Goal: Register for event/course

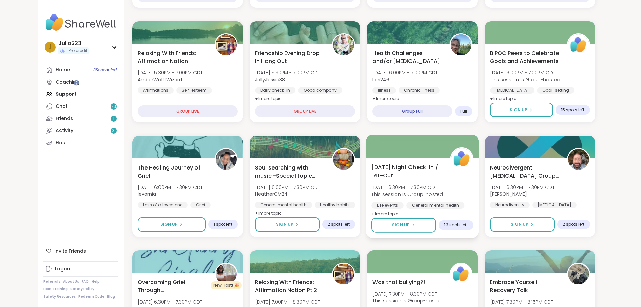
scroll to position [236, 0]
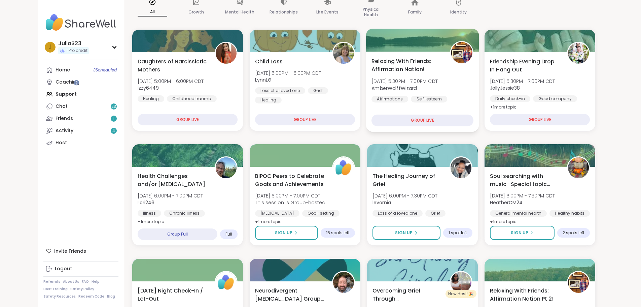
scroll to position [101, 0]
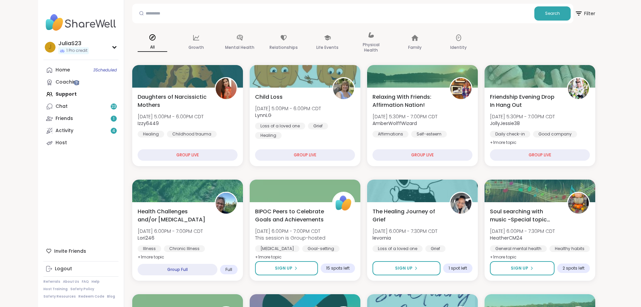
scroll to position [0, 0]
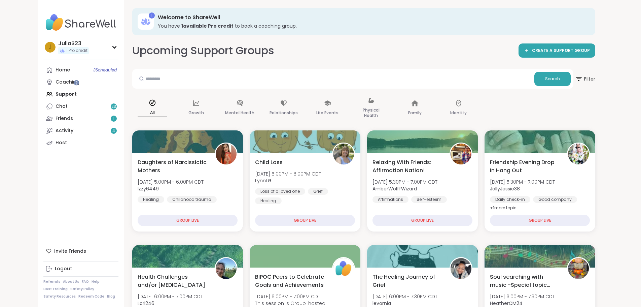
click at [469, 108] on div "All Growth Mental Health Relationships Life Events Physical Health Family Ident…" at bounding box center [363, 108] width 463 height 34
drag, startPoint x: 94, startPoint y: 50, endPoint x: 244, endPoint y: 60, distance: 150.1
click at [266, 54] on div "Upcoming Support Groups CREATE A SUPPORT GROUP" at bounding box center [363, 50] width 463 height 15
click at [246, 51] on div "Upcoming Support Groups CREATE A SUPPORT GROUP" at bounding box center [363, 50] width 463 height 15
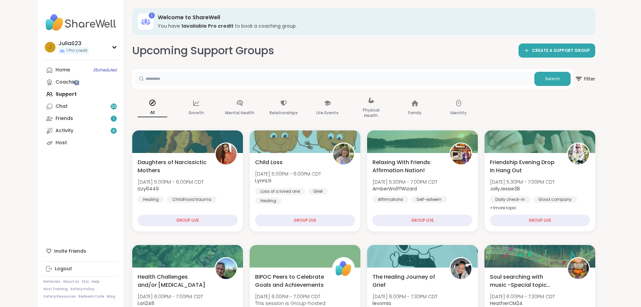
click at [163, 80] on input "text" at bounding box center [333, 78] width 397 height 13
type input "*******"
click at [560, 80] on span "Search" at bounding box center [552, 79] width 15 height 6
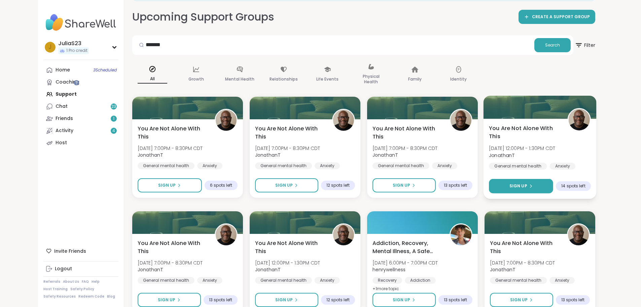
scroll to position [67, 0]
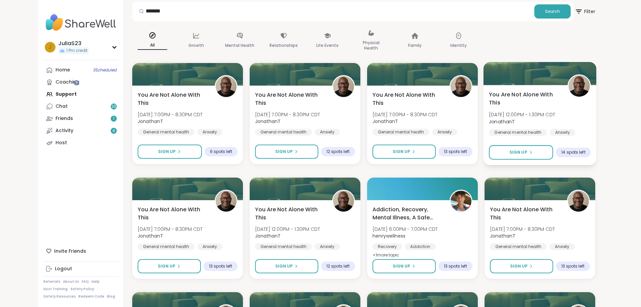
click at [591, 115] on div "You Are Not Alone With [DATE][DATE] 12:00PM - 1:30PM CDT JonathanT General ment…" at bounding box center [540, 117] width 102 height 55
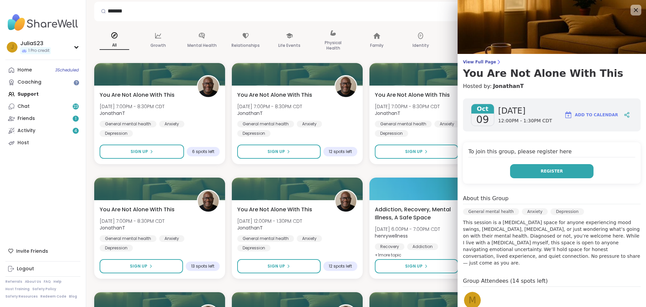
click at [556, 172] on button "Register" at bounding box center [551, 171] width 83 height 14
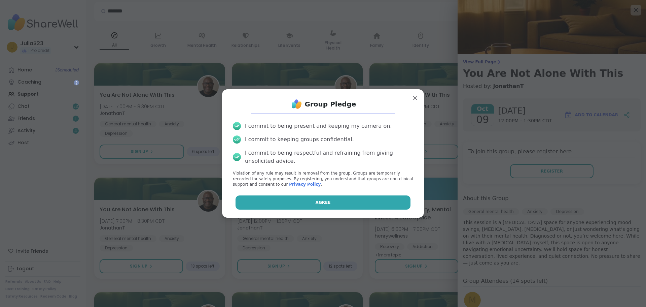
click at [366, 204] on button "Agree" at bounding box center [323, 202] width 175 height 14
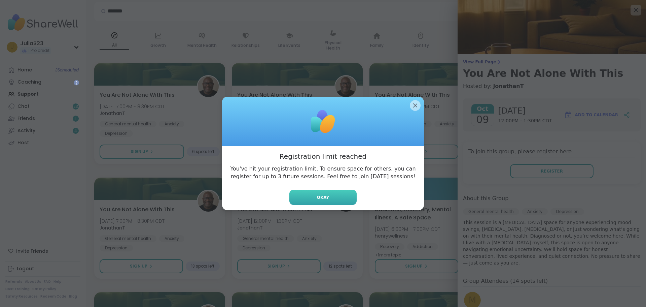
click at [338, 201] on button "Okay" at bounding box center [322, 196] width 67 height 15
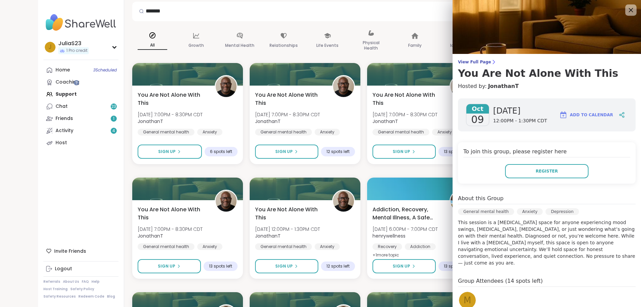
click at [627, 10] on icon at bounding box center [631, 10] width 8 height 8
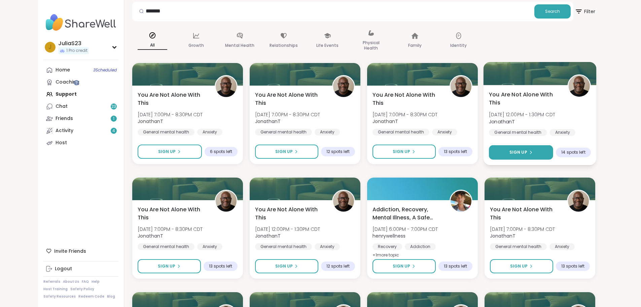
click at [532, 153] on icon at bounding box center [530, 152] width 4 height 4
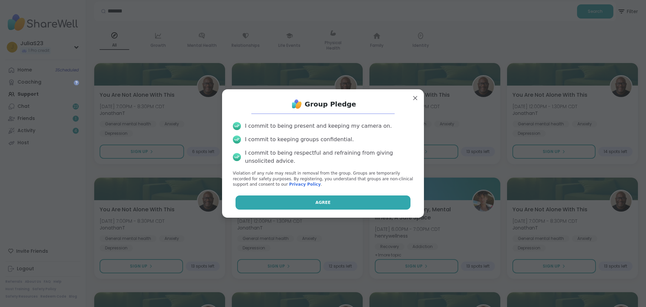
click at [388, 197] on button "Agree" at bounding box center [323, 202] width 175 height 14
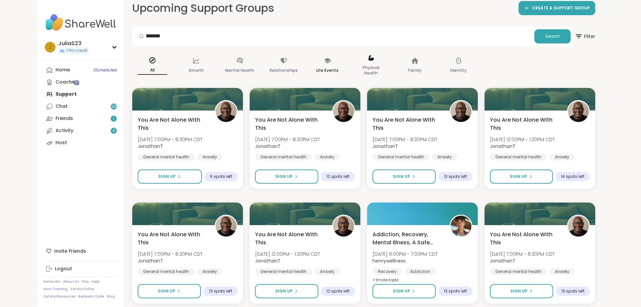
scroll to position [0, 0]
